Goal: Navigation & Orientation: Go to known website

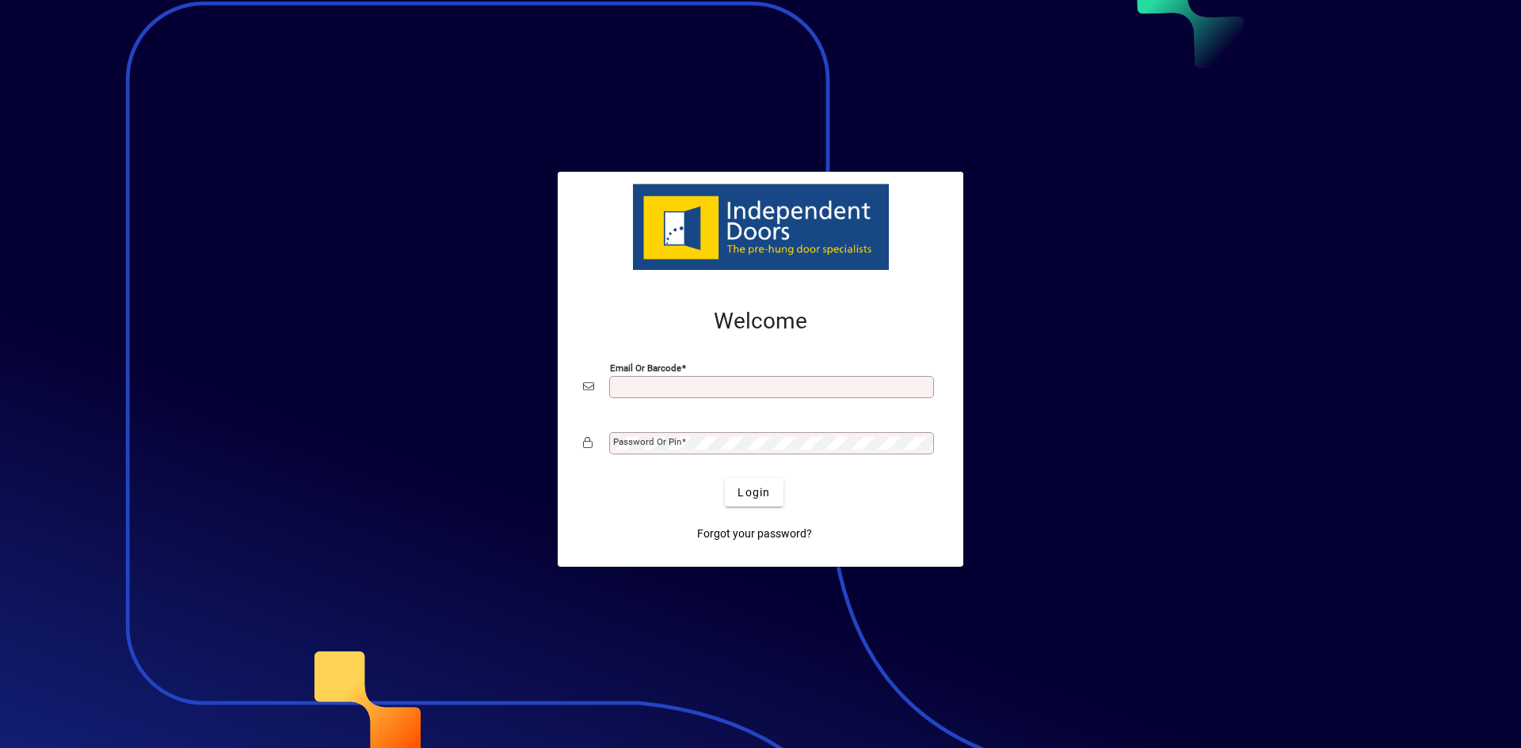
click at [707, 396] on div "Email or Barcode" at bounding box center [771, 387] width 325 height 22
type input "**********"
click at [680, 445] on mat-label "Password or Pin" at bounding box center [647, 441] width 68 height 11
click at [768, 487] on span "Login" at bounding box center [753, 493] width 32 height 17
